Goal: Complete application form: Complete application form

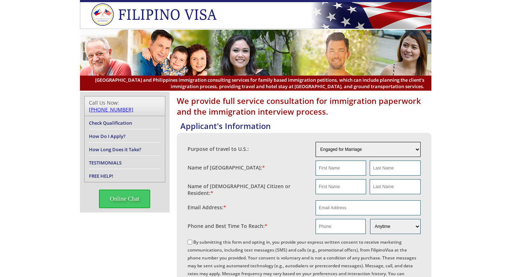
click at [343, 147] on select "Engaged for Marriage Already Married to [DEMOGRAPHIC_DATA] Citizen / Resident F…" at bounding box center [367, 149] width 105 height 15
select select "5"
click at [315, 142] on select "Engaged for Marriage Already Married to [DEMOGRAPHIC_DATA] Citizen / Resident F…" at bounding box center [367, 149] width 105 height 15
click at [342, 173] on input "text" at bounding box center [340, 168] width 51 height 15
type input "[PERSON_NAME]"
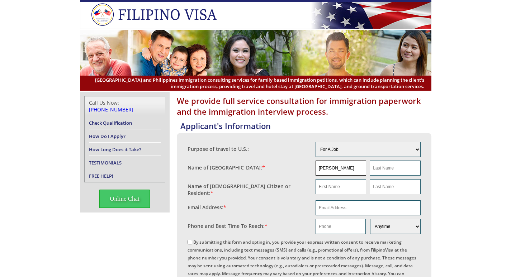
type input "viaje"
type input "[PERSON_NAME]"
type input "viaje"
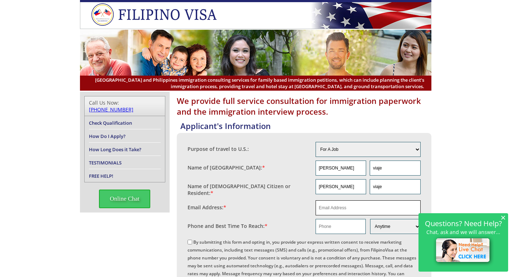
click at [331, 203] on input "email" at bounding box center [367, 207] width 105 height 15
click at [503, 217] on span "×" at bounding box center [502, 217] width 5 height 6
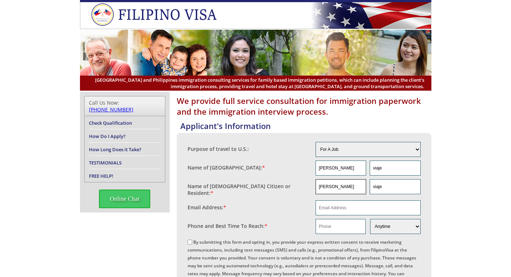
click at [326, 186] on input "[PERSON_NAME]" at bounding box center [340, 186] width 51 height 15
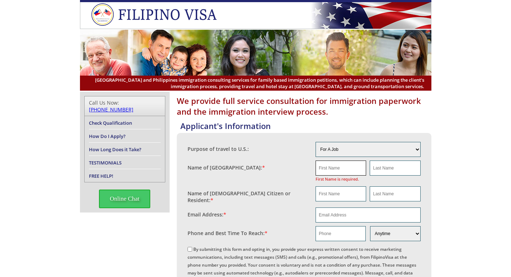
click at [333, 168] on input "text" at bounding box center [340, 168] width 51 height 15
type input "[PERSON_NAME]"
type input "viaje"
type input "[PERSON_NAME]"
type input "viaje"
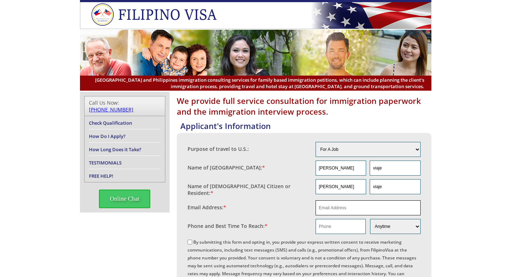
click at [352, 204] on input "email" at bounding box center [367, 207] width 105 height 15
click at [367, 205] on input "email" at bounding box center [367, 207] width 105 height 15
type input "[EMAIL_ADDRESS][DOMAIN_NAME]"
click at [318, 222] on input "text" at bounding box center [340, 226] width 50 height 15
click at [326, 224] on input "text" at bounding box center [340, 226] width 50 height 15
